Goal: Task Accomplishment & Management: Use online tool/utility

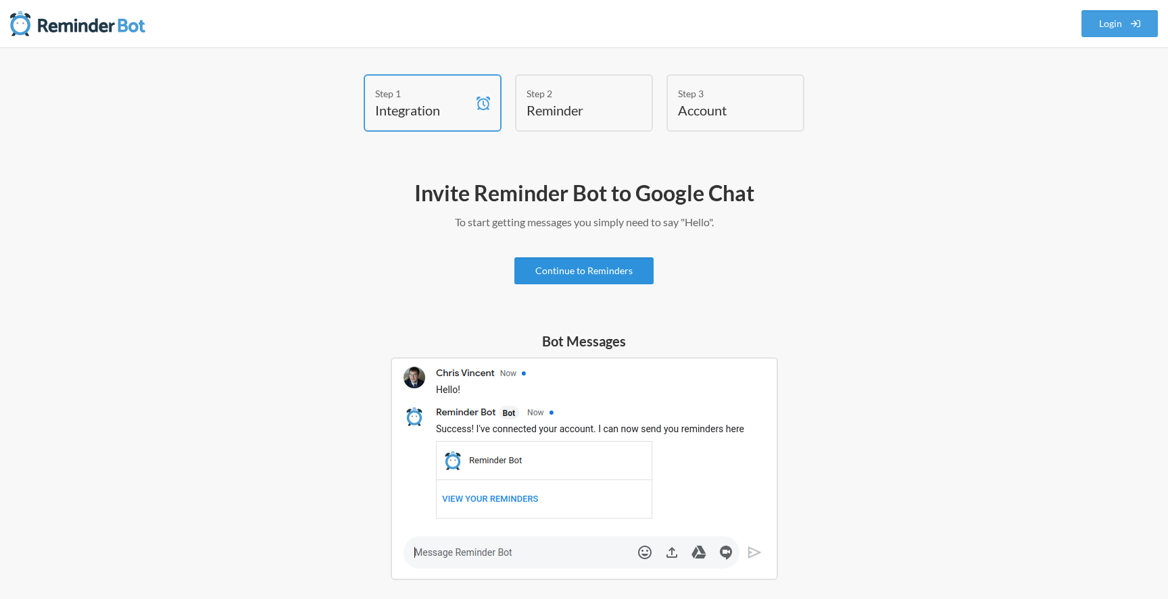
click at [614, 279] on link "Continue to Reminders" at bounding box center [583, 270] width 139 height 27
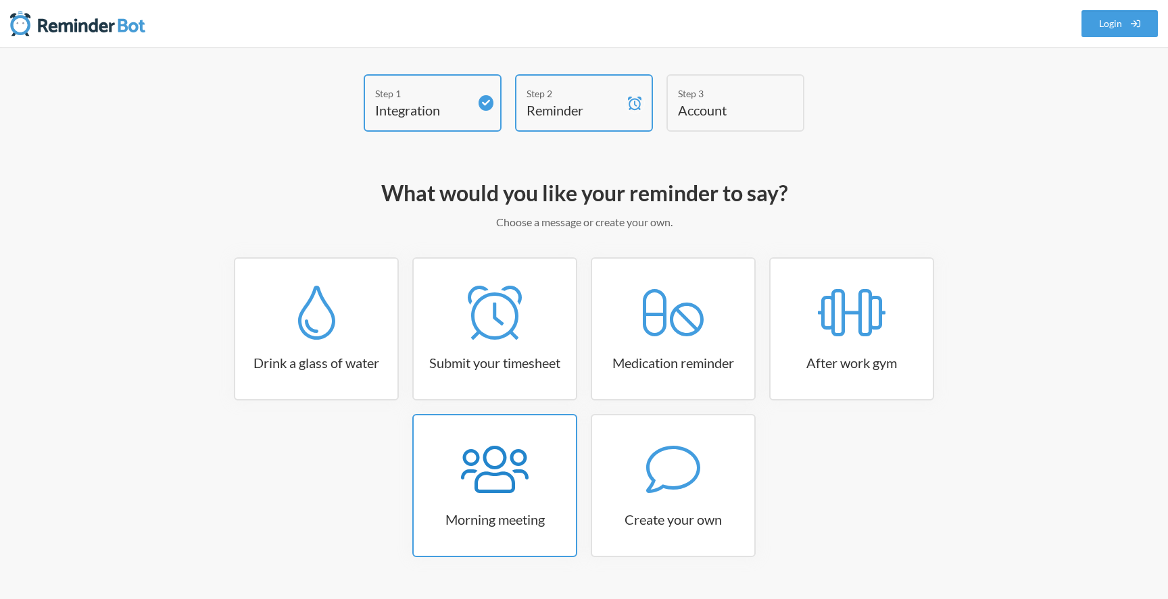
click at [491, 466] on icon at bounding box center [495, 469] width 68 height 47
select select "08:30:00"
select select "true"
select select "09:45:00"
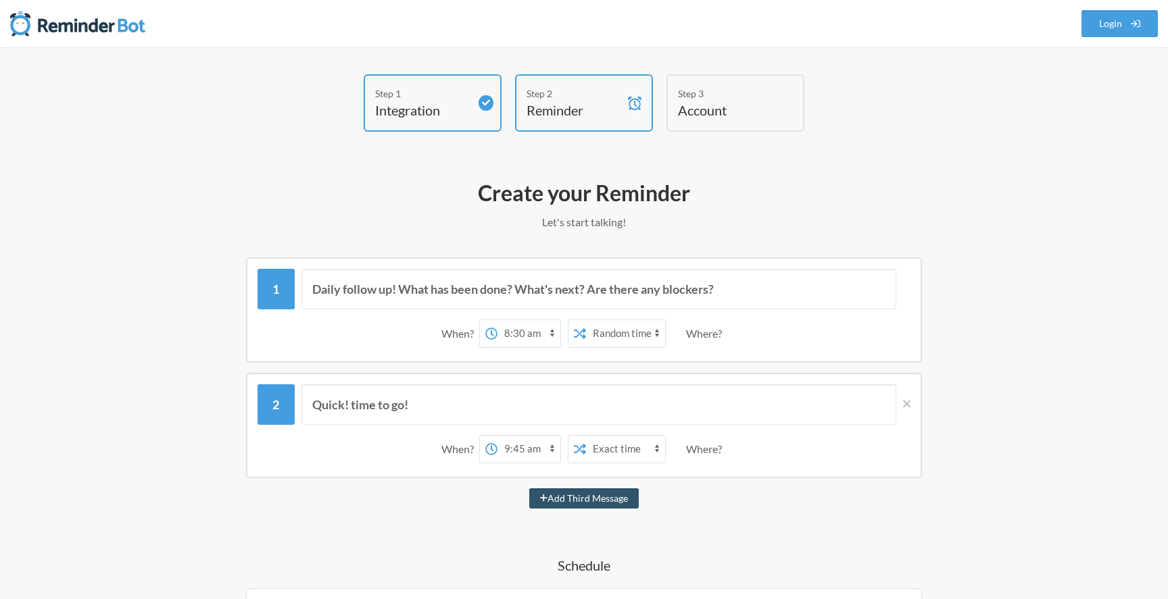
click at [614, 335] on select "Exact time Random time" at bounding box center [625, 333] width 79 height 27
click at [751, 301] on input "Daily follow up! What has been done? What's next? Are there any blockers?" at bounding box center [598, 289] width 595 height 41
type input "Hi ${name}, you will host daily meeting [DATE]!"
click at [905, 407] on icon at bounding box center [906, 404] width 7 height 12
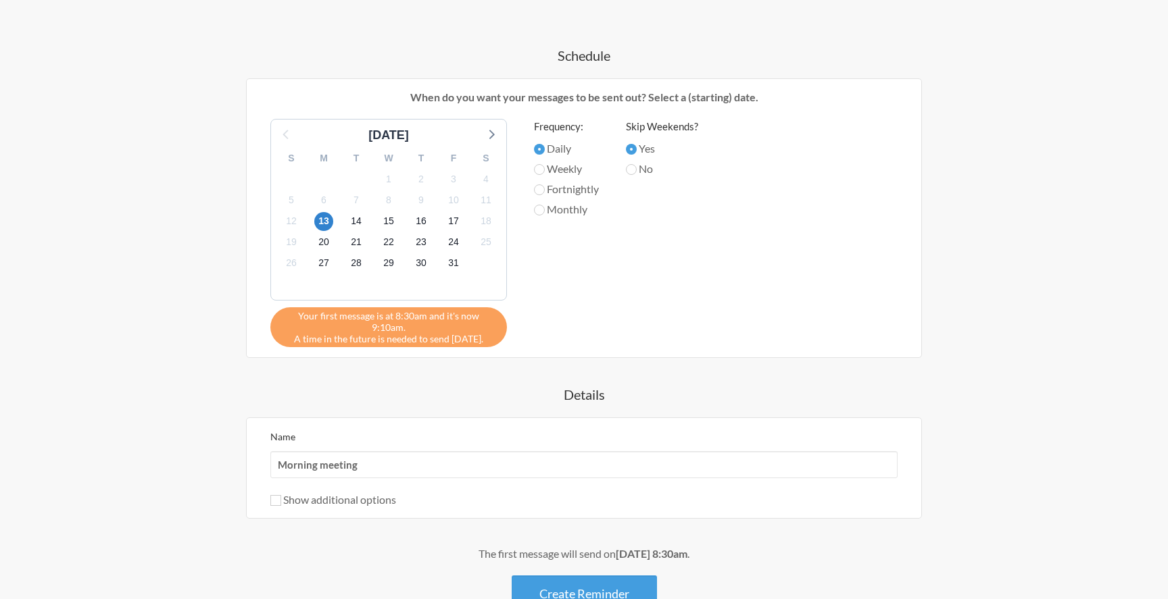
scroll to position [429, 0]
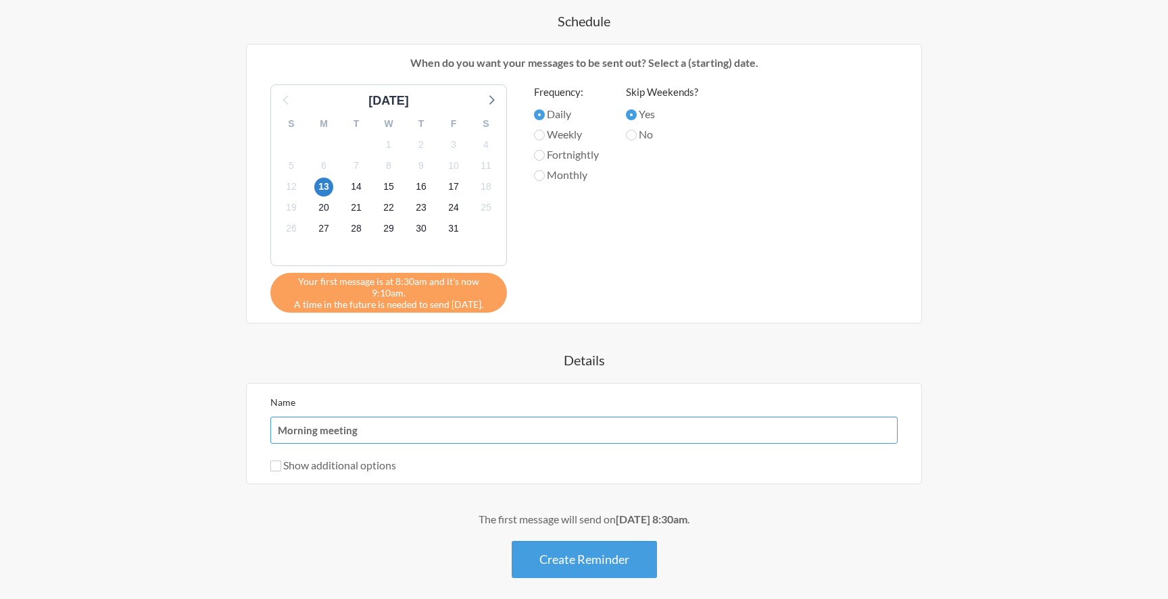
click at [328, 421] on input "Morning meeting" at bounding box center [583, 430] width 627 height 27
click at [391, 418] on input "Morning meeting" at bounding box center [583, 430] width 627 height 27
click at [364, 420] on input "Morning meeting" at bounding box center [583, 430] width 627 height 27
click at [398, 420] on input "Morning meeting" at bounding box center [583, 430] width 627 height 27
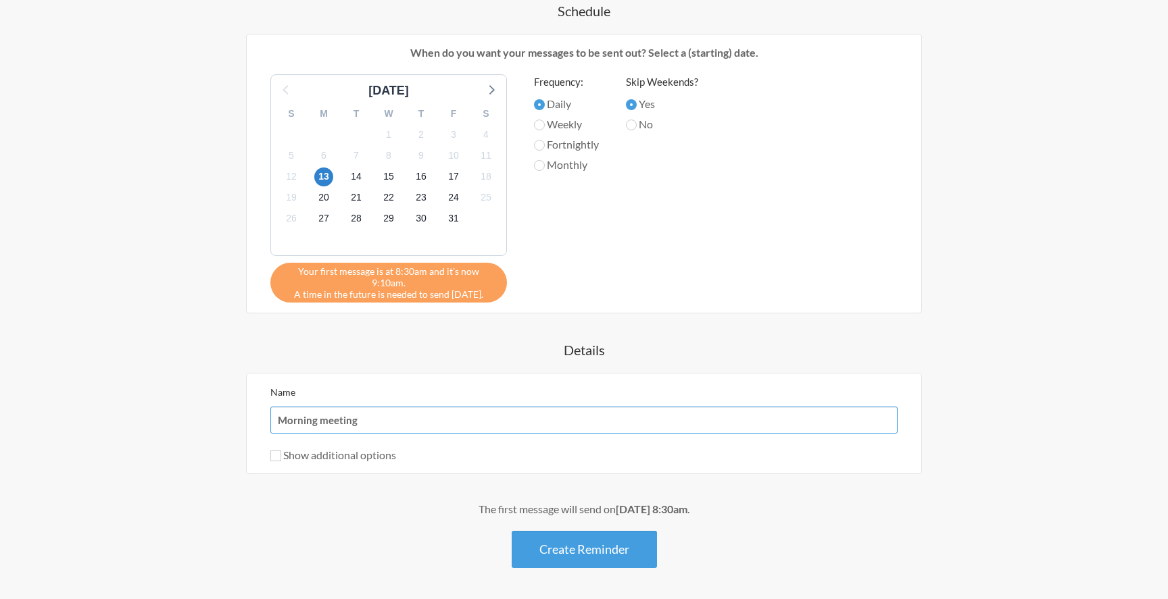
scroll to position [441, 0]
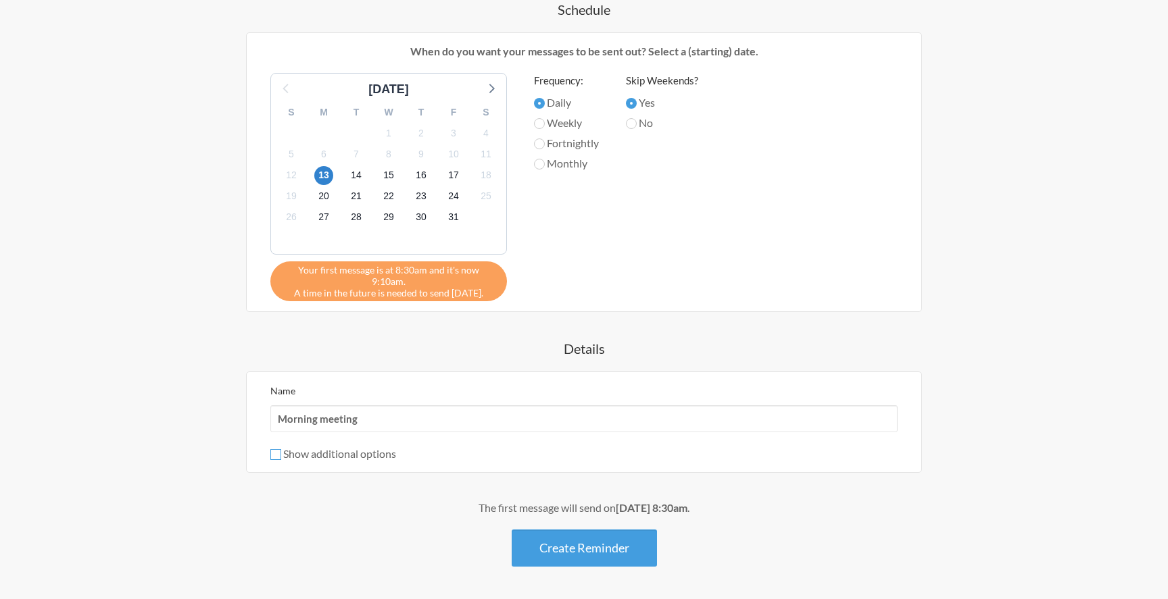
click at [276, 449] on input "Show additional options" at bounding box center [275, 454] width 11 height 11
checkbox input "true"
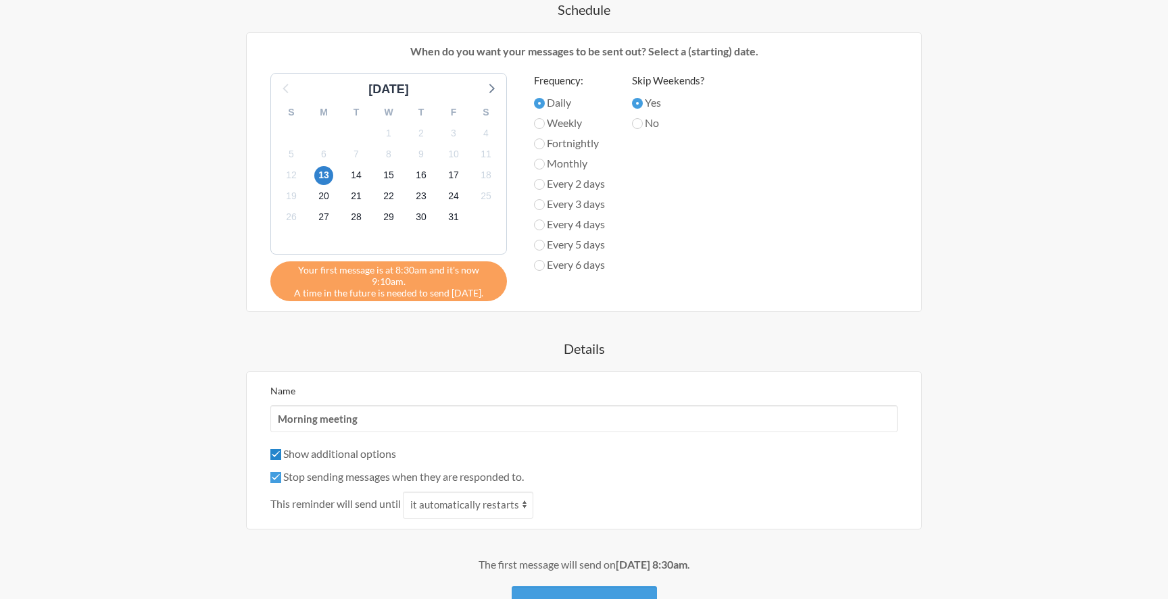
scroll to position [442, 0]
click at [274, 471] on input "Stop sending messages when they are responded to." at bounding box center [275, 476] width 11 height 11
checkbox input "false"
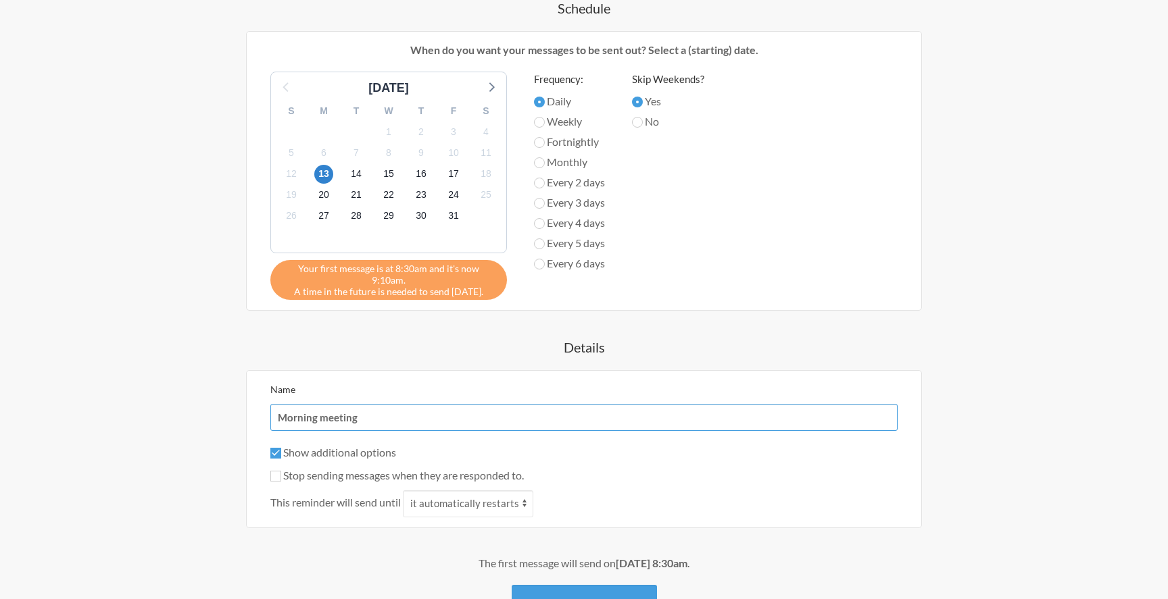
click at [325, 405] on input "Morning meeting" at bounding box center [583, 417] width 627 height 27
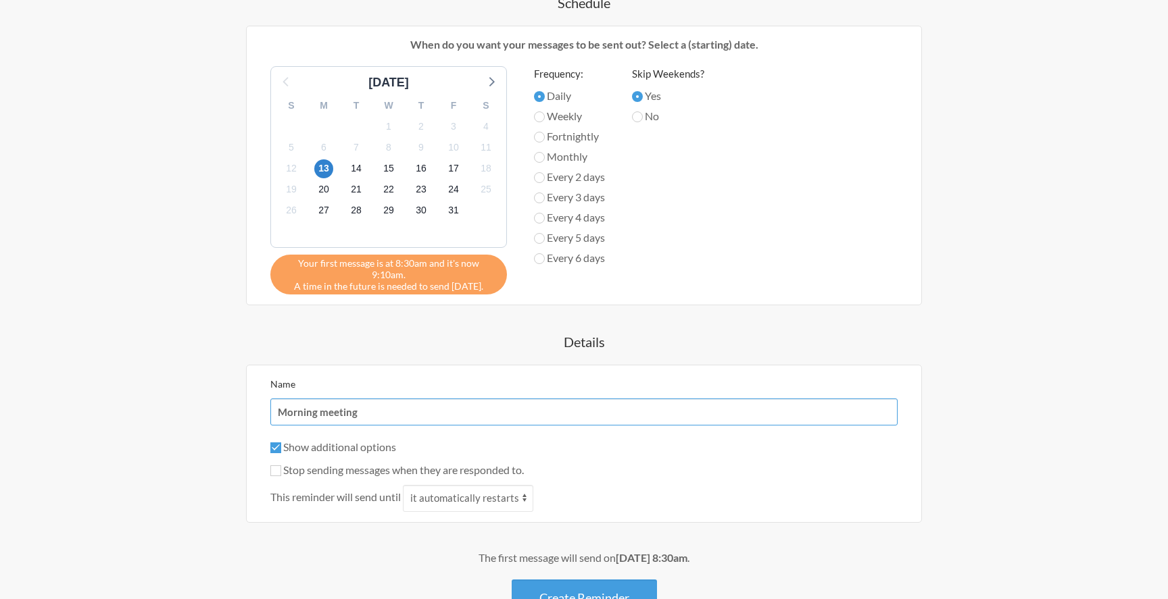
scroll to position [447, 0]
click at [495, 399] on input "Morning meeting" at bounding box center [583, 412] width 627 height 27
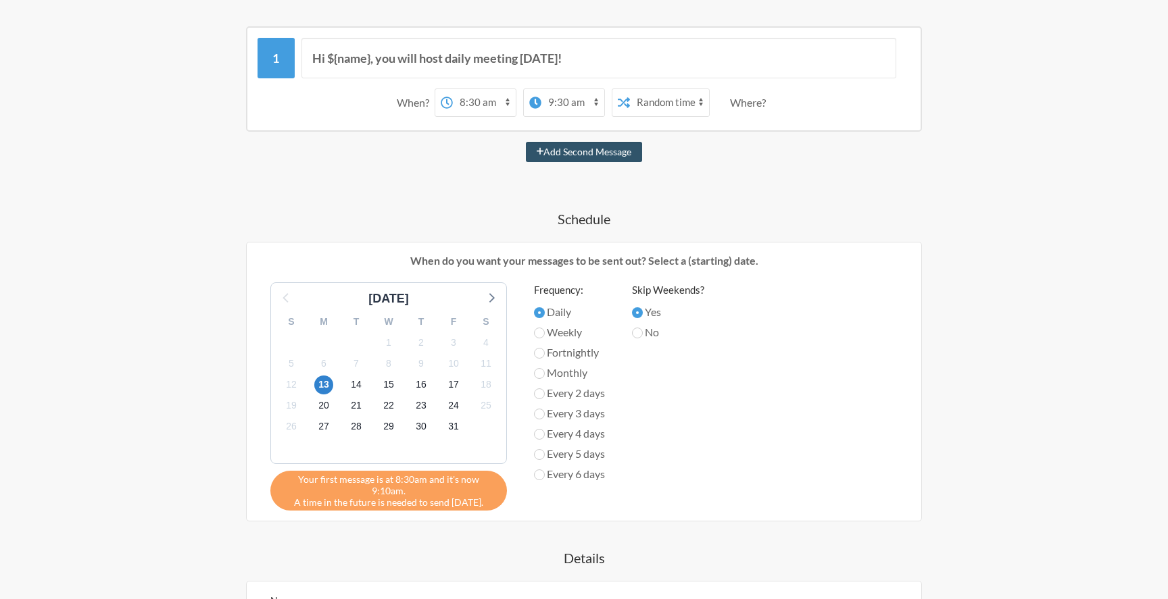
scroll to position [0, 0]
